Goal: Task Accomplishment & Management: Manage account settings

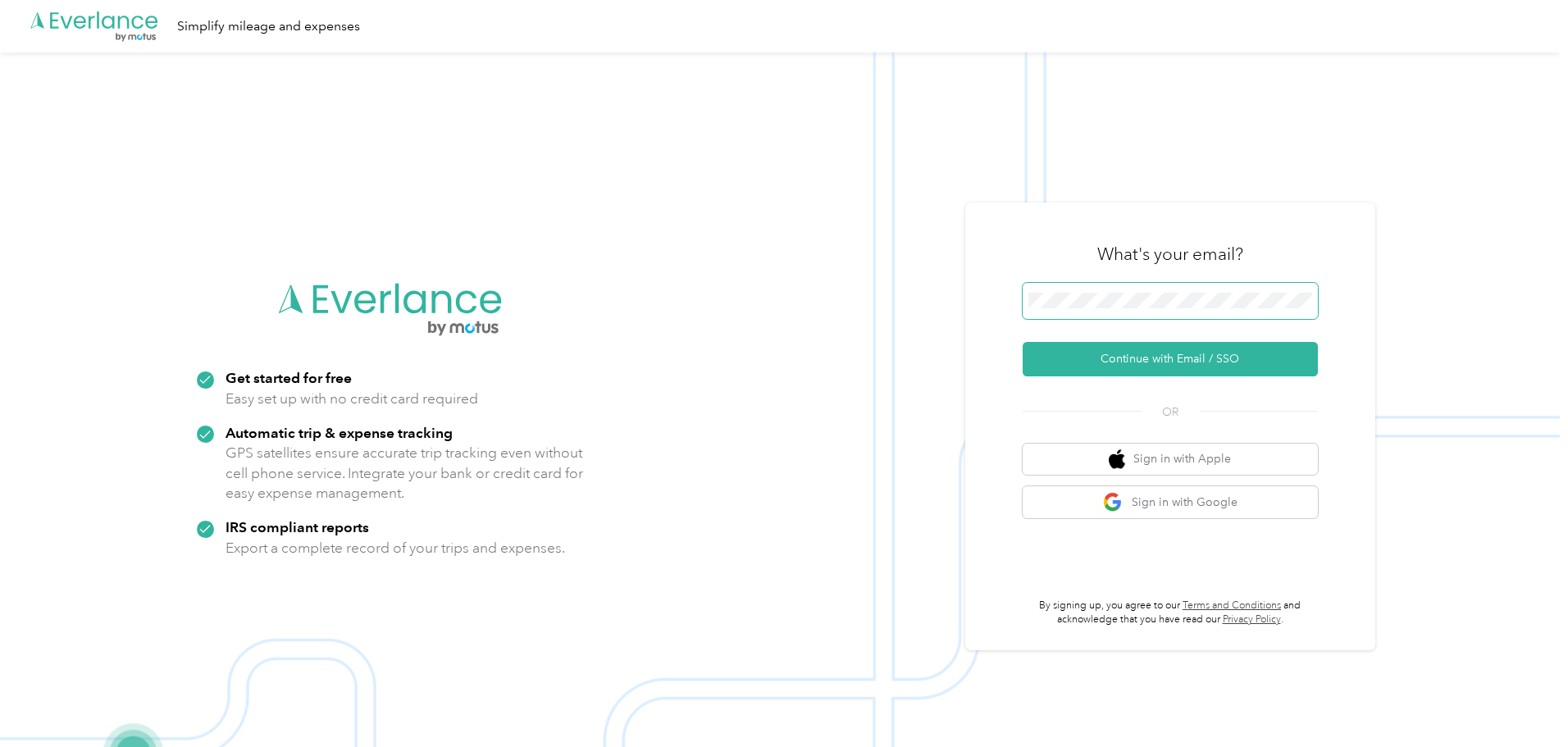
click at [1128, 286] on span at bounding box center [1170, 302] width 295 height 36
click at [1131, 360] on button "Continue with Email / SSO" at bounding box center [1170, 360] width 295 height 35
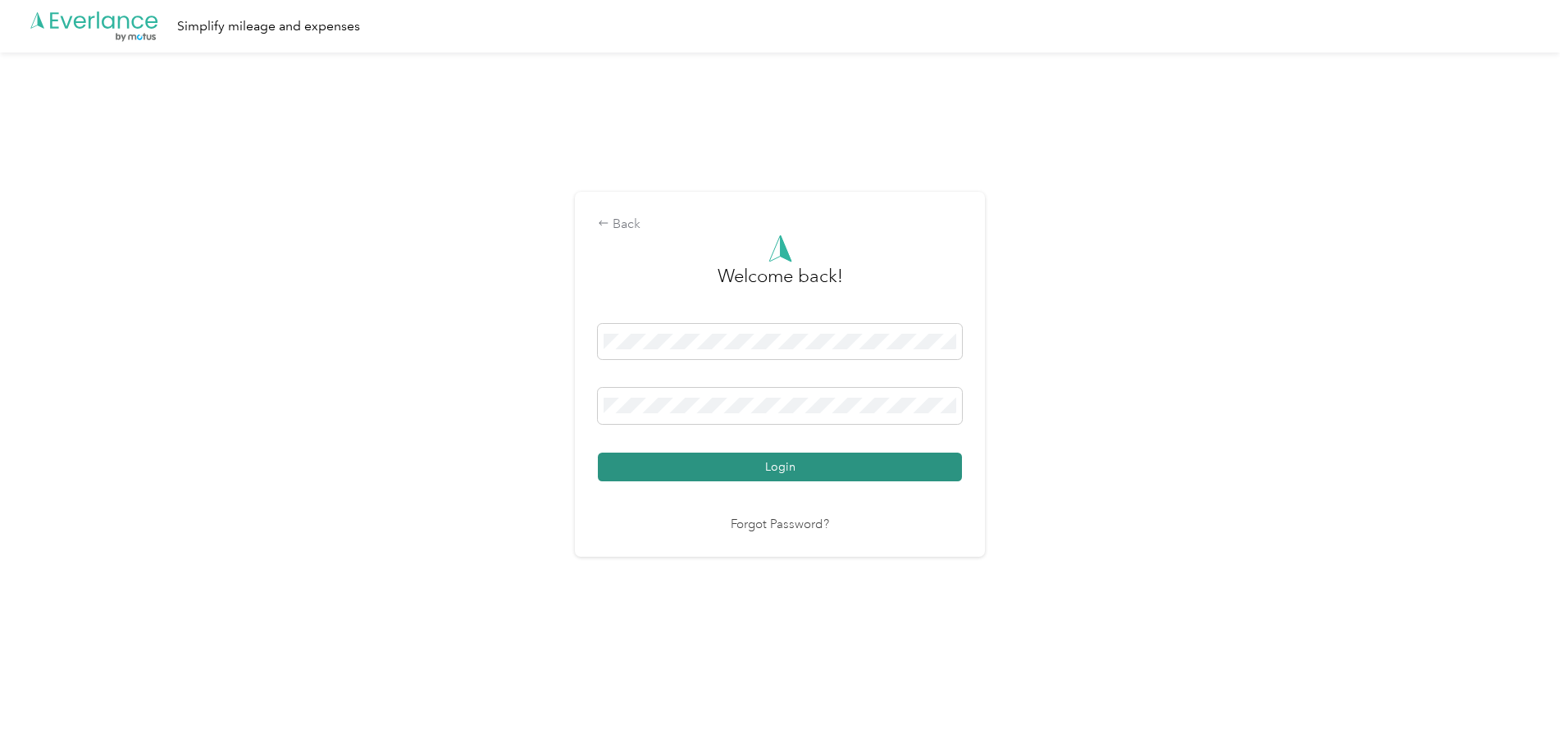
click at [875, 463] on button "Login" at bounding box center [779, 467] width 364 height 29
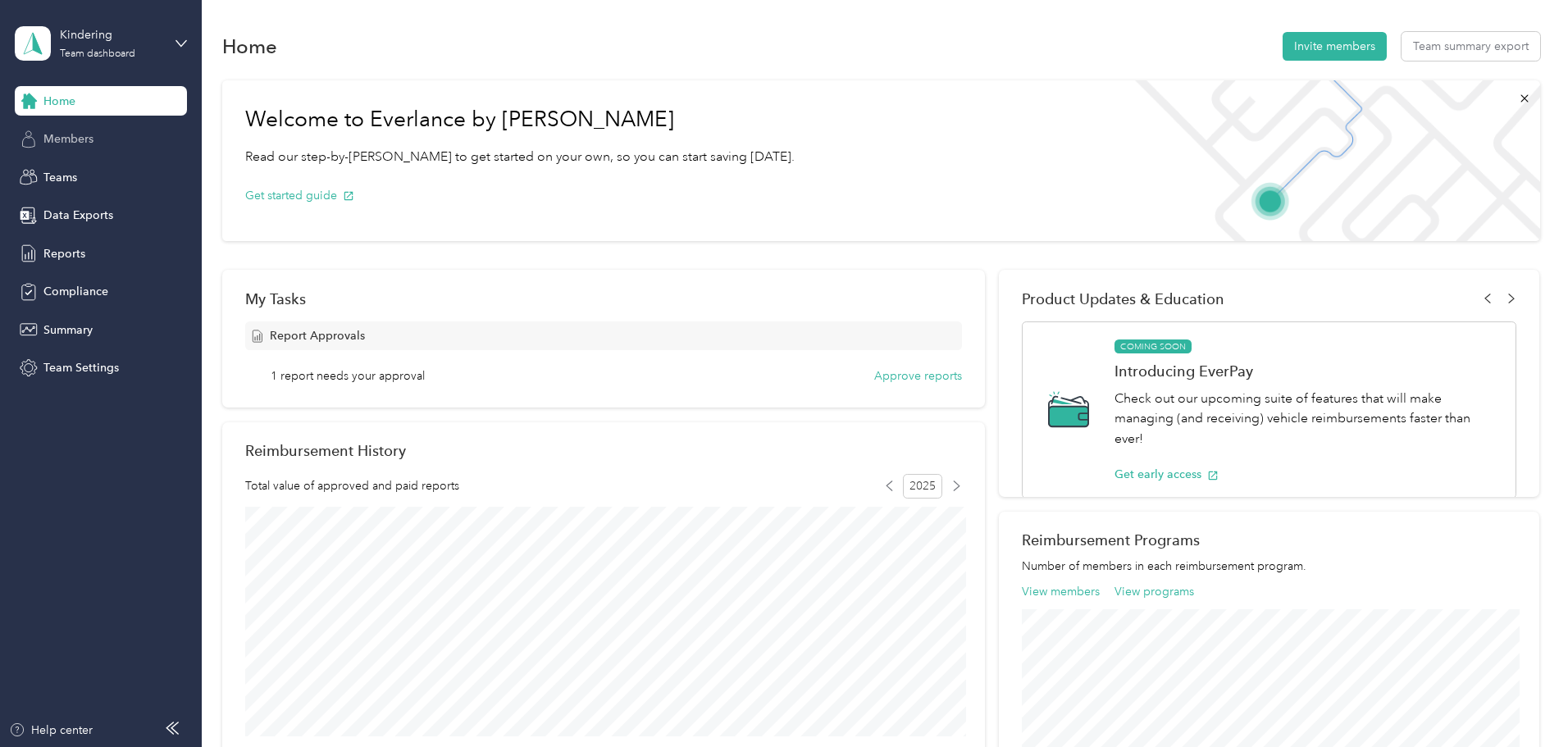
click at [56, 138] on span "Members" at bounding box center [68, 138] width 50 height 17
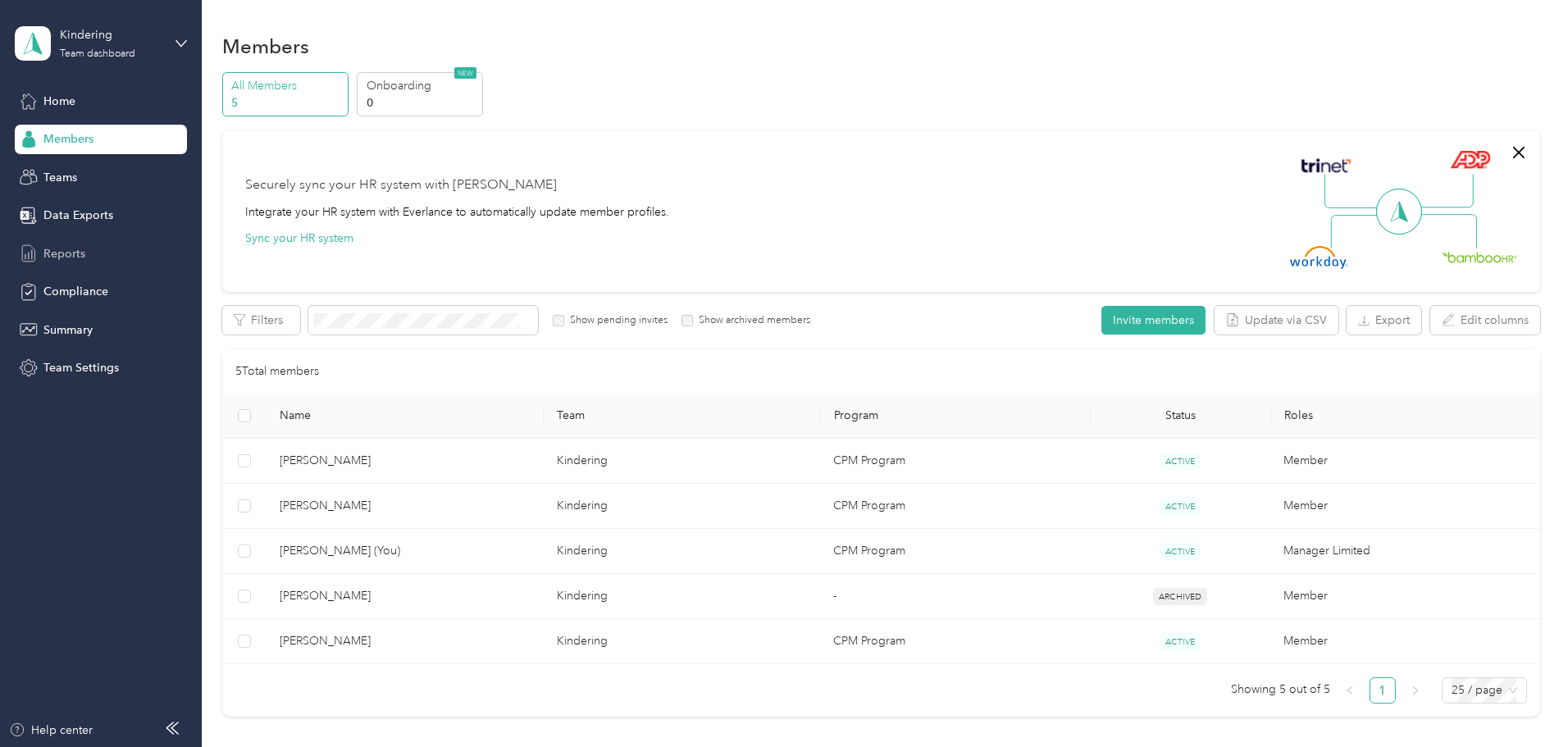
click at [75, 251] on span "Reports" at bounding box center [65, 253] width 42 height 17
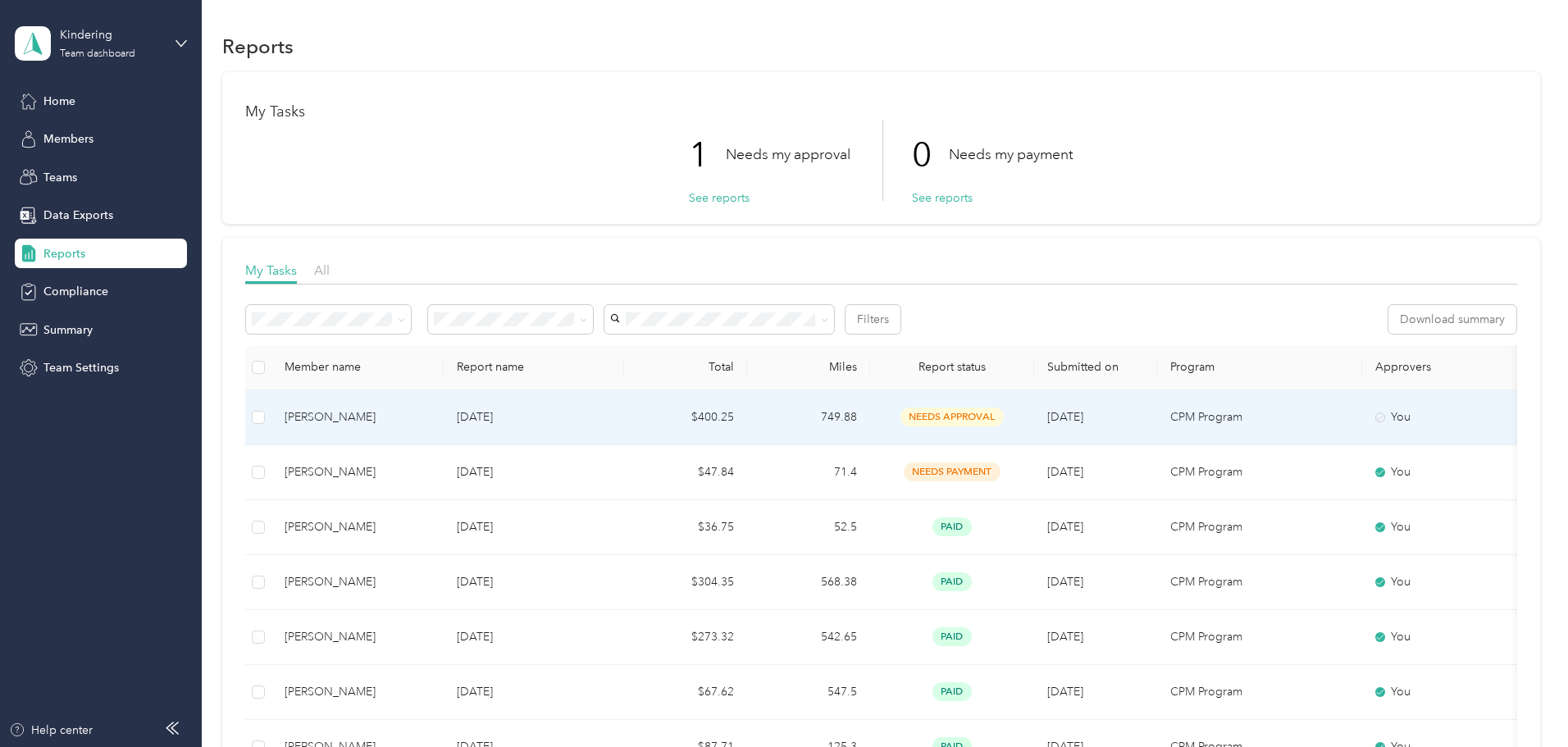
click at [932, 418] on span "needs approval" at bounding box center [952, 417] width 103 height 19
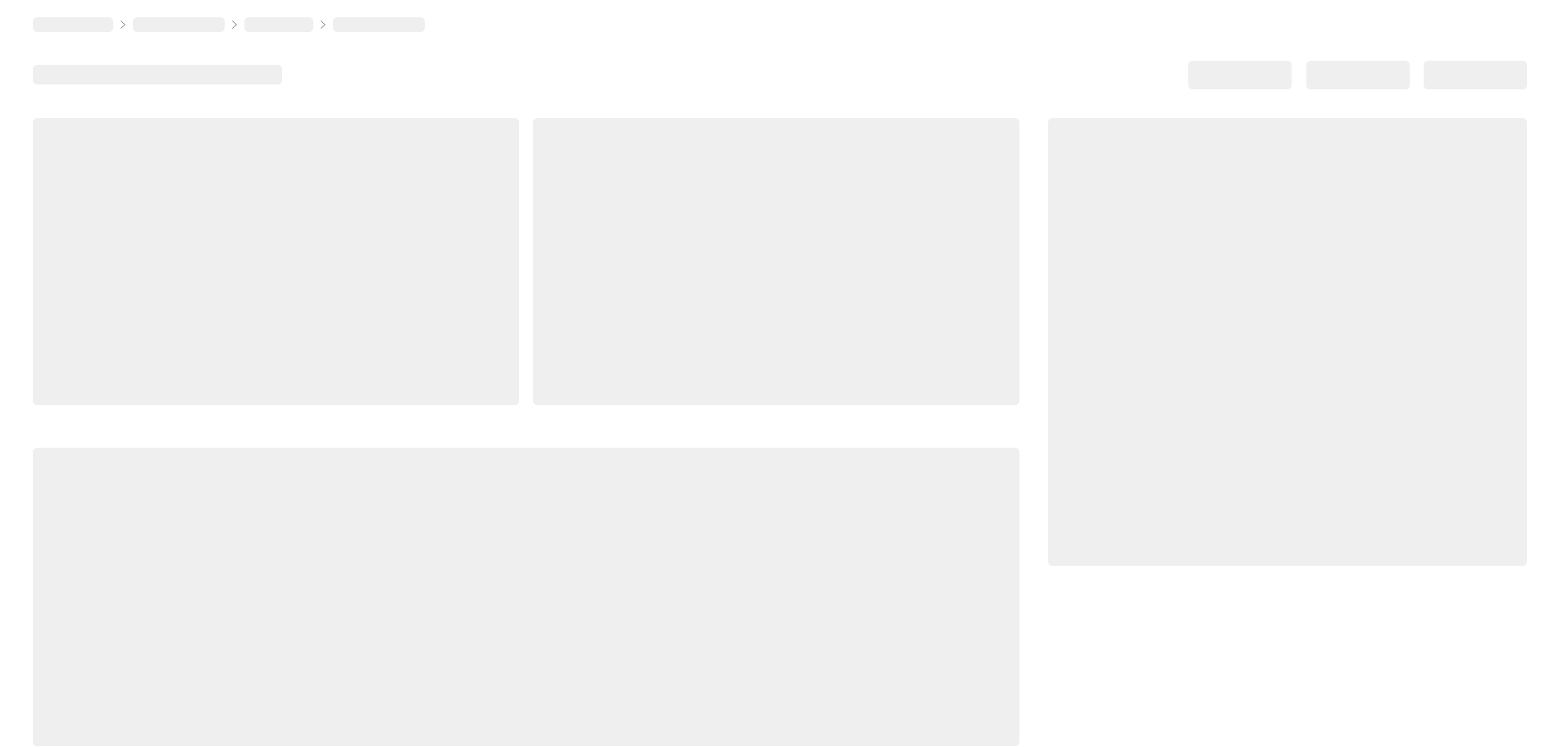
click at [932, 418] on div at bounding box center [525, 433] width 986 height 629
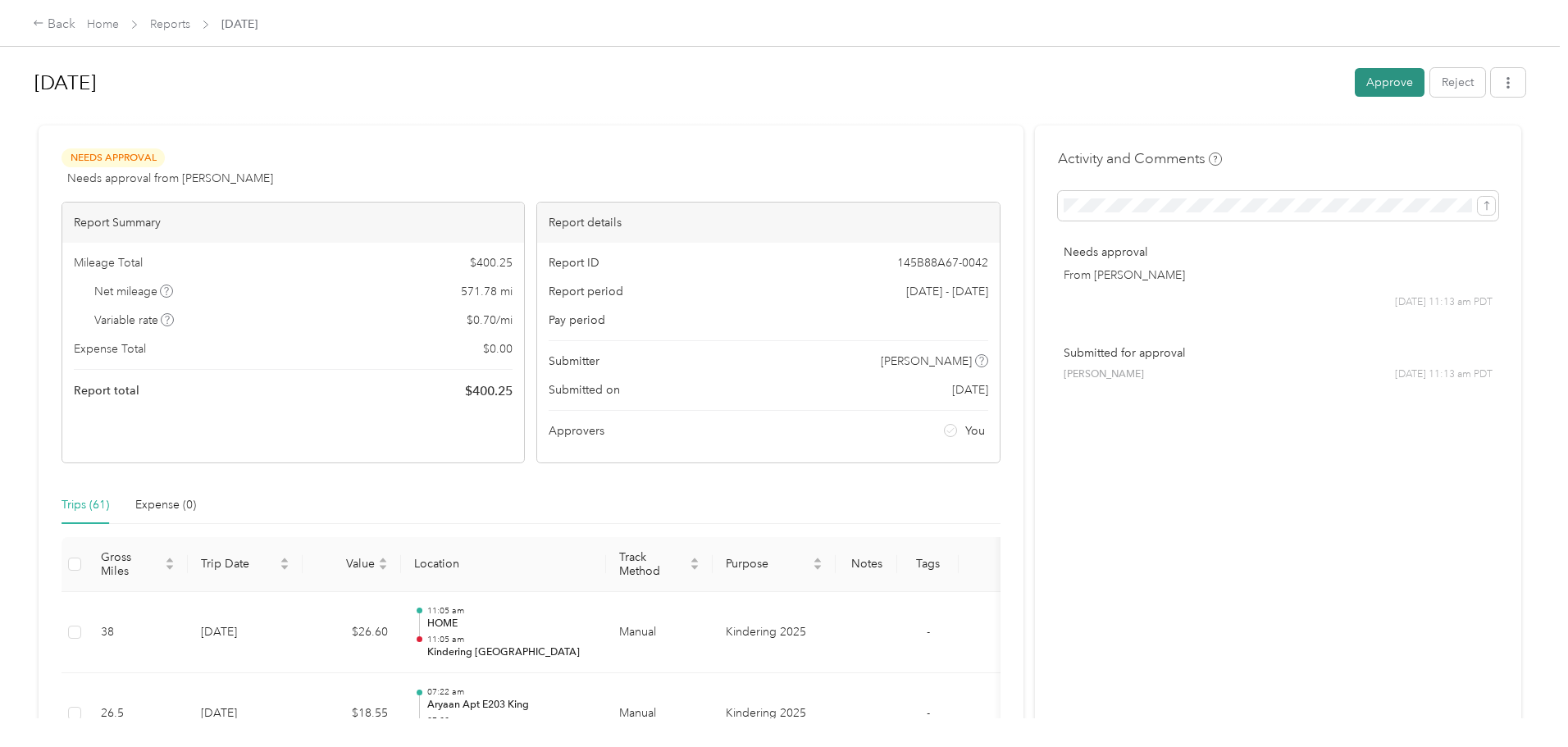
click at [1401, 84] on button "Approve" at bounding box center [1390, 83] width 70 height 29
